Goal: Find specific page/section: Find specific page/section

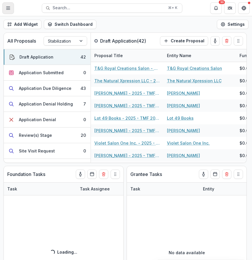
click at [11, 10] on button "Toggle Menu" at bounding box center [8, 8] width 12 height 12
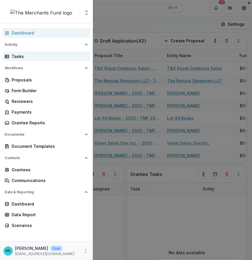
click at [36, 55] on div "Tasks" at bounding box center [49, 56] width 74 height 6
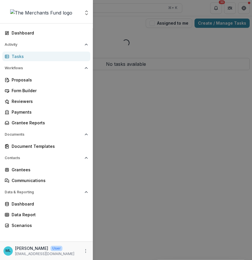
click at [167, 33] on div "Aggregate Analysis Foundations The Merchants Fund Team Settings Dashboard Activ…" at bounding box center [126, 130] width 252 height 260
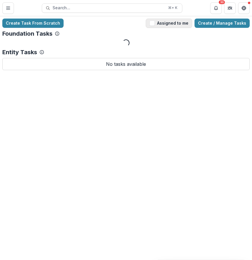
click at [172, 23] on button "Assigned to me" at bounding box center [169, 23] width 46 height 9
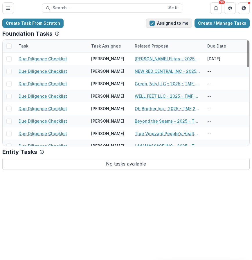
click at [175, 25] on button "Assigned to me" at bounding box center [169, 23] width 46 height 9
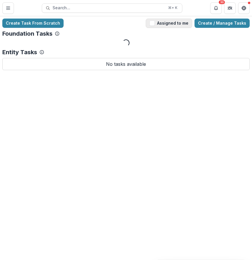
click at [175, 25] on button "Assigned to me" at bounding box center [169, 23] width 46 height 9
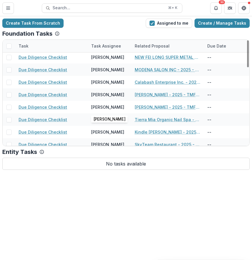
scroll to position [306, 0]
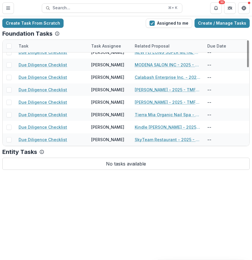
click at [114, 242] on div "Create Task From Scratch Assigned to me Create / Manage Tasks Foundation Tasks …" at bounding box center [126, 138] width 252 height 244
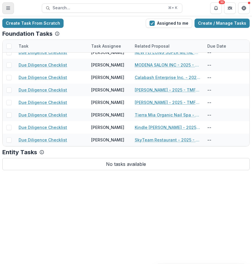
click at [8, 9] on line "Toggle Menu" at bounding box center [7, 9] width 3 height 0
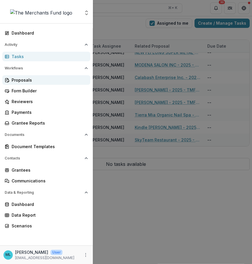
click at [44, 80] on div "Proposals" at bounding box center [49, 80] width 74 height 6
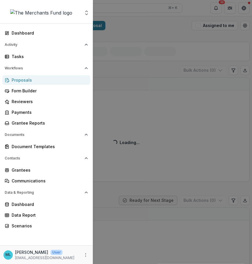
click at [113, 17] on div "Aggregate Analysis Foundations The Merchants Fund Team Settings Dashboard Activ…" at bounding box center [126, 132] width 252 height 264
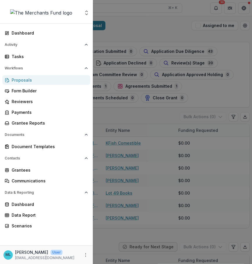
click at [213, 14] on div "Aggregate Analysis Foundations The Merchants Fund Team Settings Dashboard Activ…" at bounding box center [126, 132] width 252 height 264
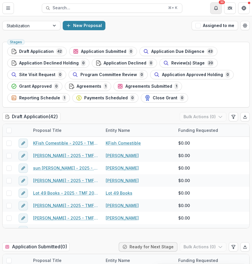
click at [216, 9] on icon "Notifications" at bounding box center [215, 8] width 5 height 5
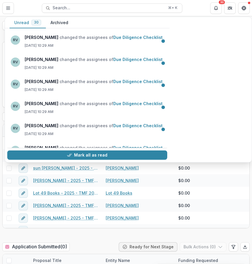
click at [54, 26] on button "Archived" at bounding box center [59, 22] width 27 height 11
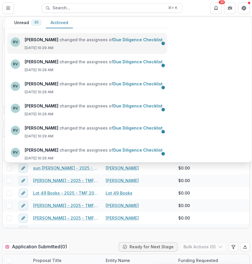
scroll to position [89, 0]
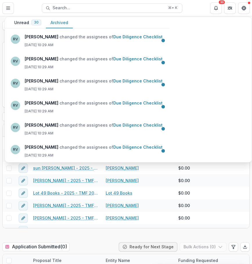
click at [58, 24] on button "Archived" at bounding box center [59, 22] width 27 height 11
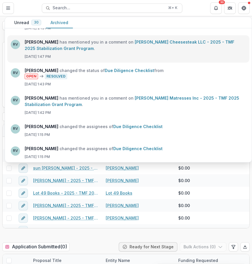
scroll to position [845, 0]
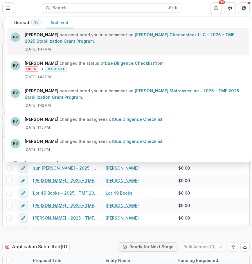
click at [103, 43] on link "[PERSON_NAME] Cheesesteak LLC - 2025 - TMF 2025 Stabilization Grant Program" at bounding box center [129, 37] width 209 height 11
